Goal: Task Accomplishment & Management: Use online tool/utility

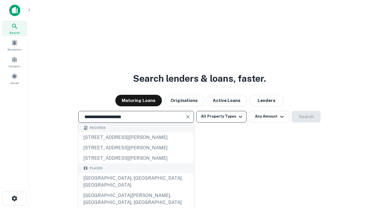
click at [221, 117] on button "All Property Types" at bounding box center [221, 117] width 50 height 12
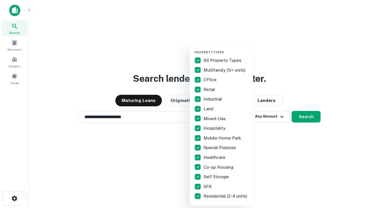
type input "**********"
click at [226, 49] on button "button" at bounding box center [226, 49] width 64 height 0
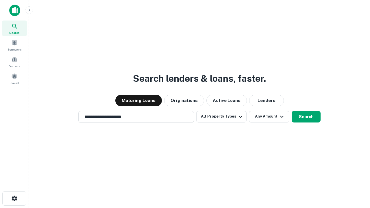
scroll to position [3, 70]
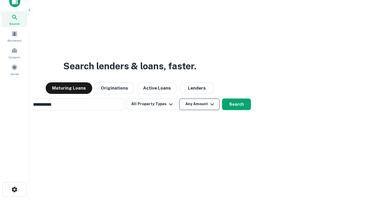
click at [179, 99] on button "Any Amount" at bounding box center [199, 105] width 40 height 12
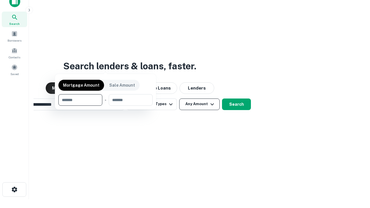
scroll to position [42, 164]
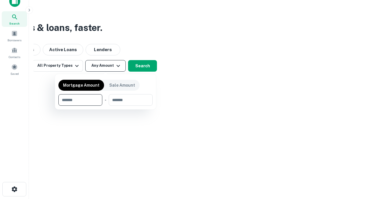
type input "*******"
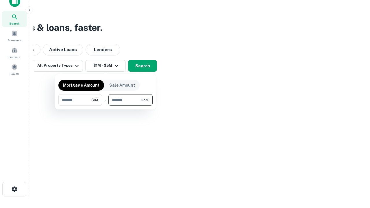
type input "*******"
click at [106, 106] on button "button" at bounding box center [105, 106] width 94 height 0
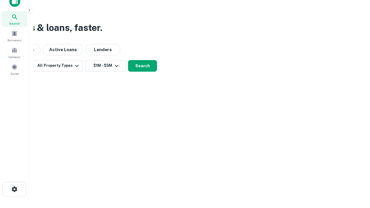
scroll to position [3, 107]
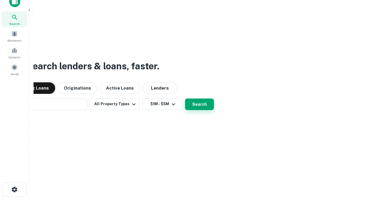
click at [185, 99] on button "Search" at bounding box center [199, 105] width 29 height 12
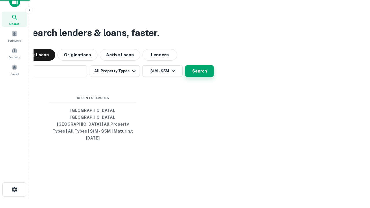
scroll to position [15, 164]
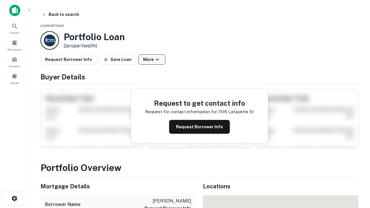
click at [152, 60] on button "More" at bounding box center [151, 59] width 27 height 10
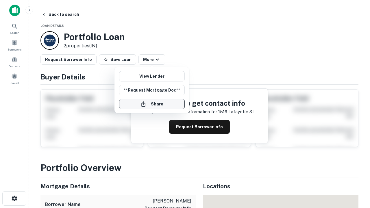
click at [152, 104] on button "Share" at bounding box center [152, 104] width 66 height 10
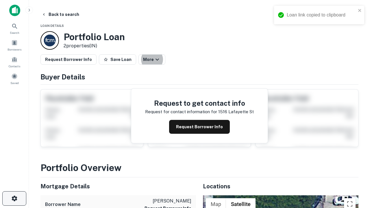
click at [14, 199] on icon "button" at bounding box center [14, 198] width 7 height 7
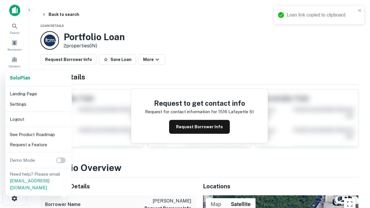
click at [38, 119] on li "Logout" at bounding box center [39, 119] width 62 height 10
